Goal: Navigation & Orientation: Find specific page/section

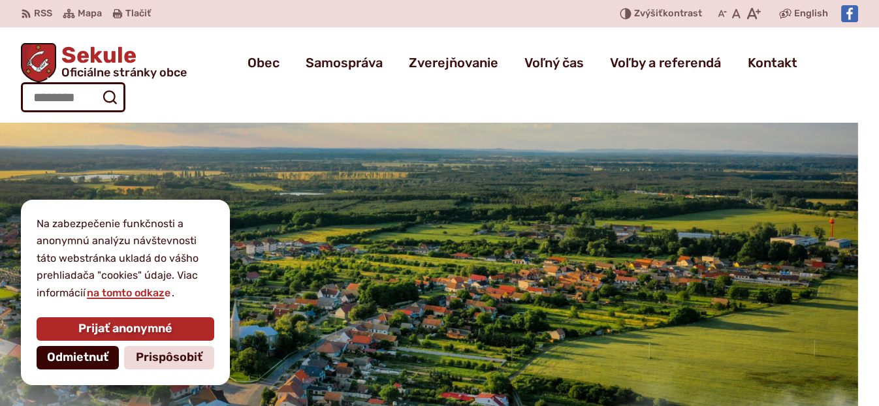
click at [82, 355] on span "Odmietnuť" at bounding box center [77, 358] width 61 height 14
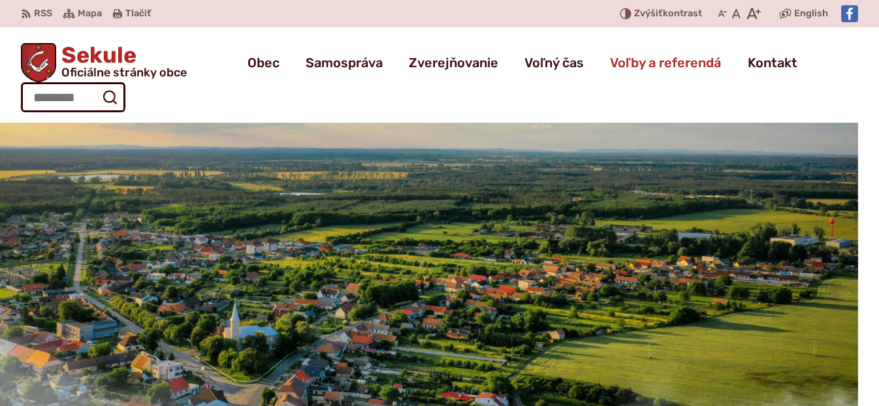
click at [610, 61] on span "Voľby a referendá" at bounding box center [665, 62] width 111 height 37
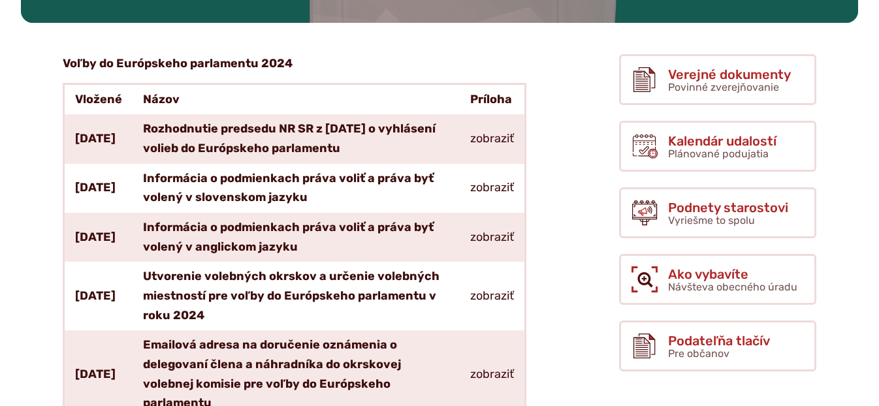
scroll to position [290, 0]
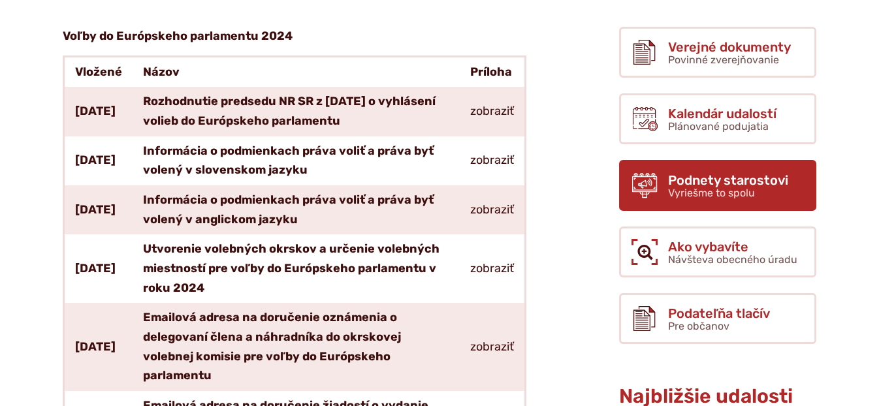
click at [702, 184] on span "Podnety starostovi" at bounding box center [728, 180] width 120 height 14
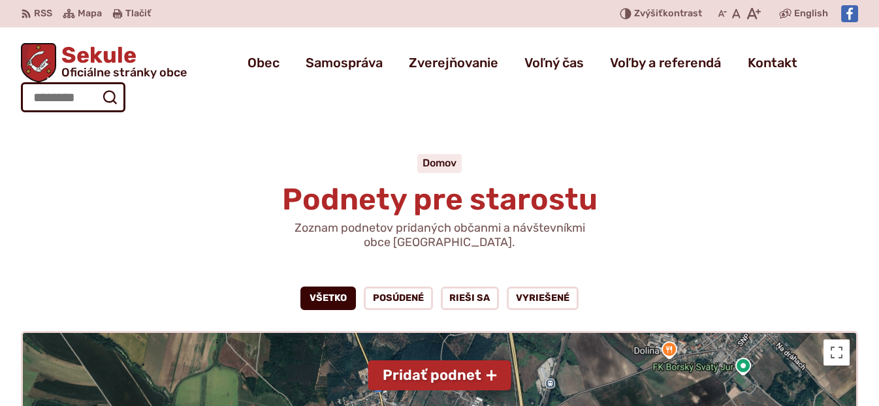
click at [99, 71] on span "Oficiálne stránky obce" at bounding box center [123, 73] width 125 height 12
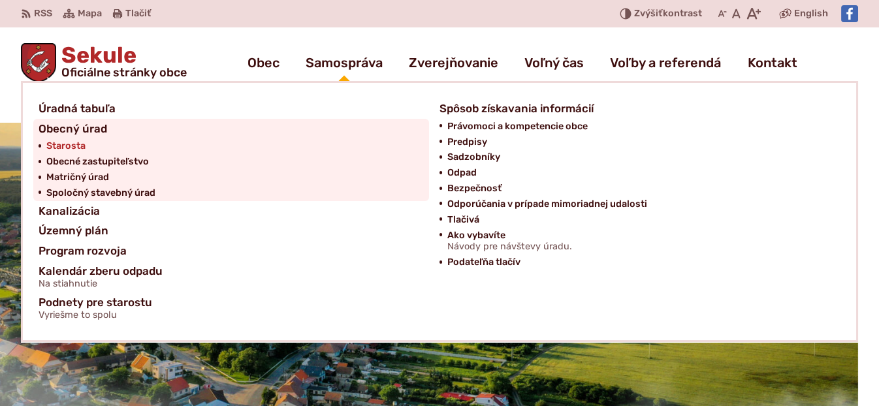
click at [58, 146] on span "Starosta" at bounding box center [65, 147] width 39 height 16
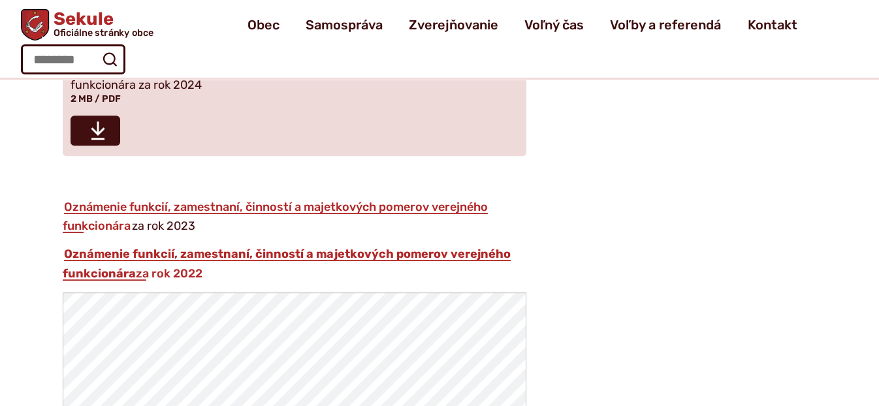
scroll to position [1597, 0]
